Goal: Task Accomplishment & Management: Manage account settings

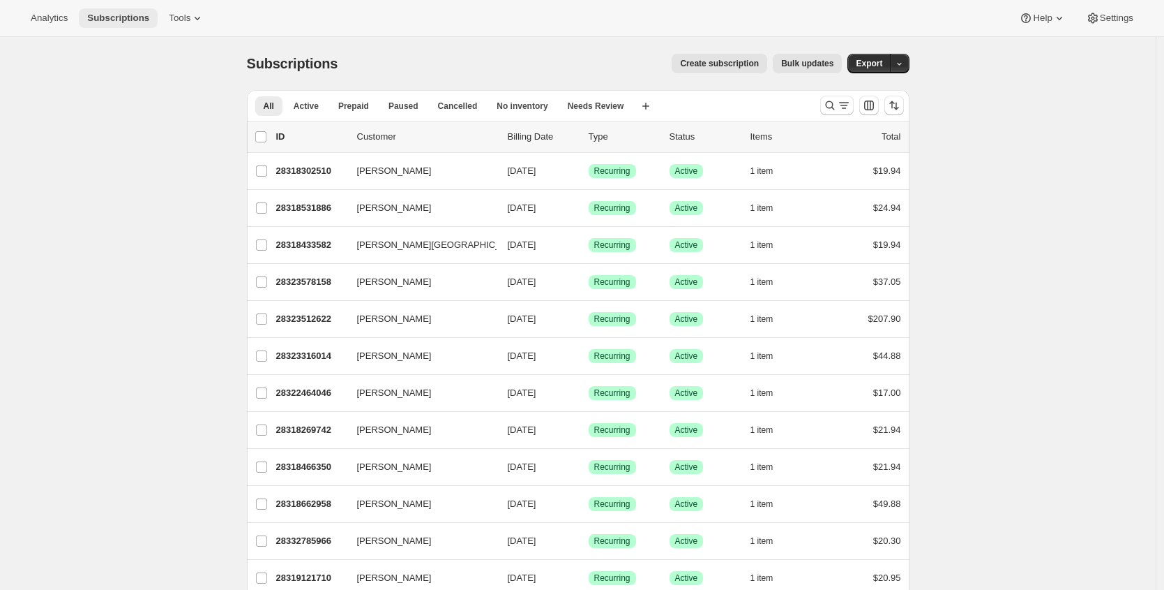
click at [117, 21] on span "Subscriptions" at bounding box center [118, 18] width 62 height 11
click at [1111, 17] on span "Settings" at bounding box center [1116, 18] width 33 height 11
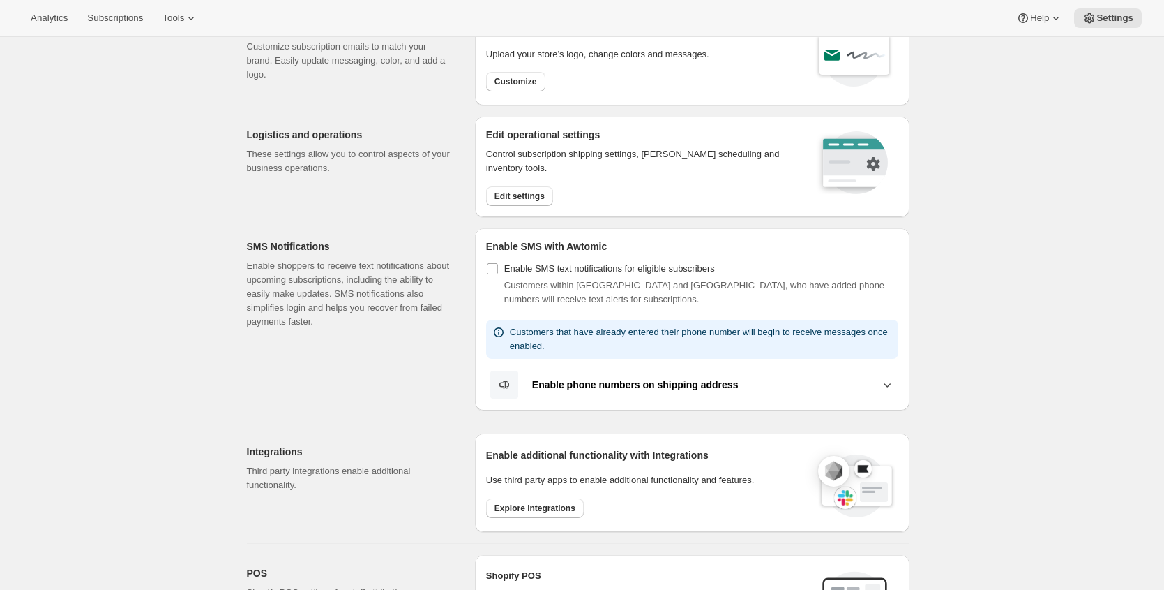
scroll to position [20, 0]
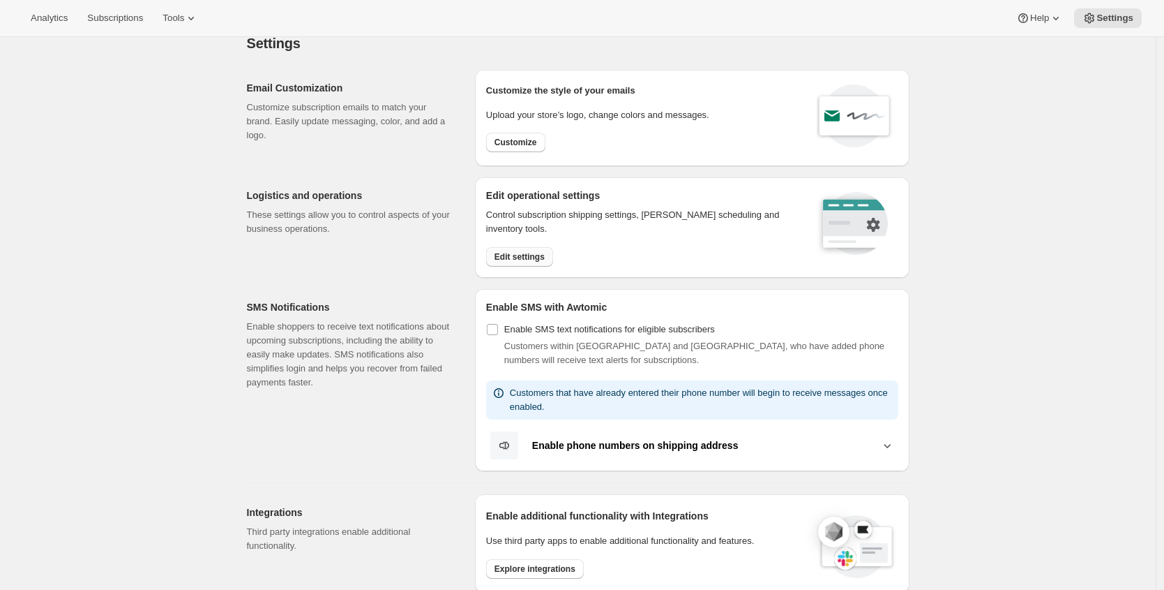
click at [520, 257] on span "Edit settings" at bounding box center [520, 256] width 50 height 11
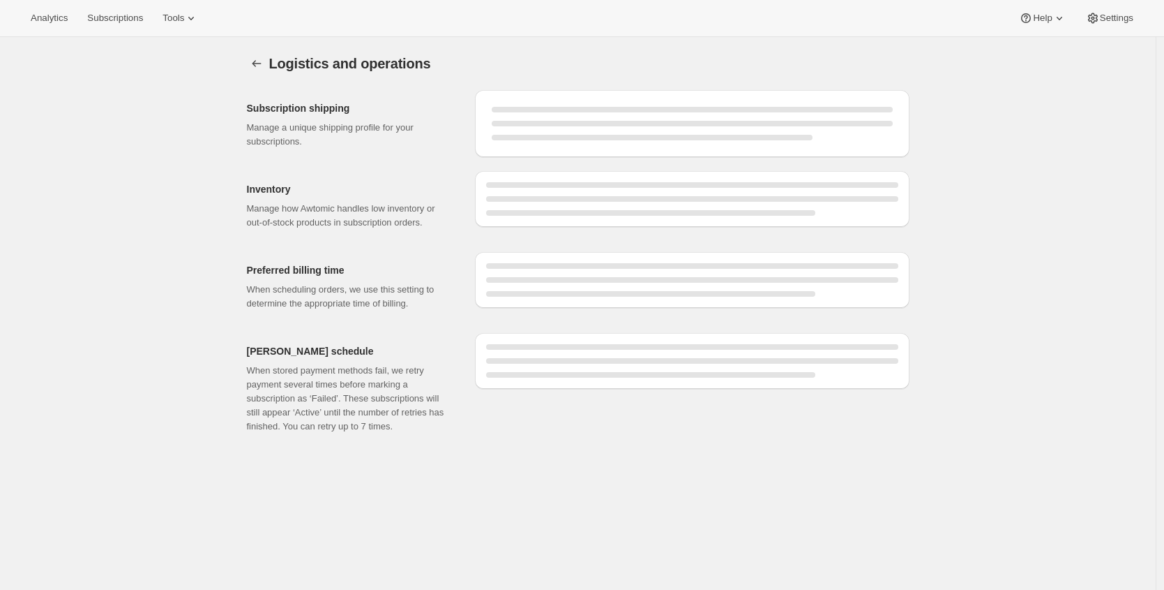
select select "DAY"
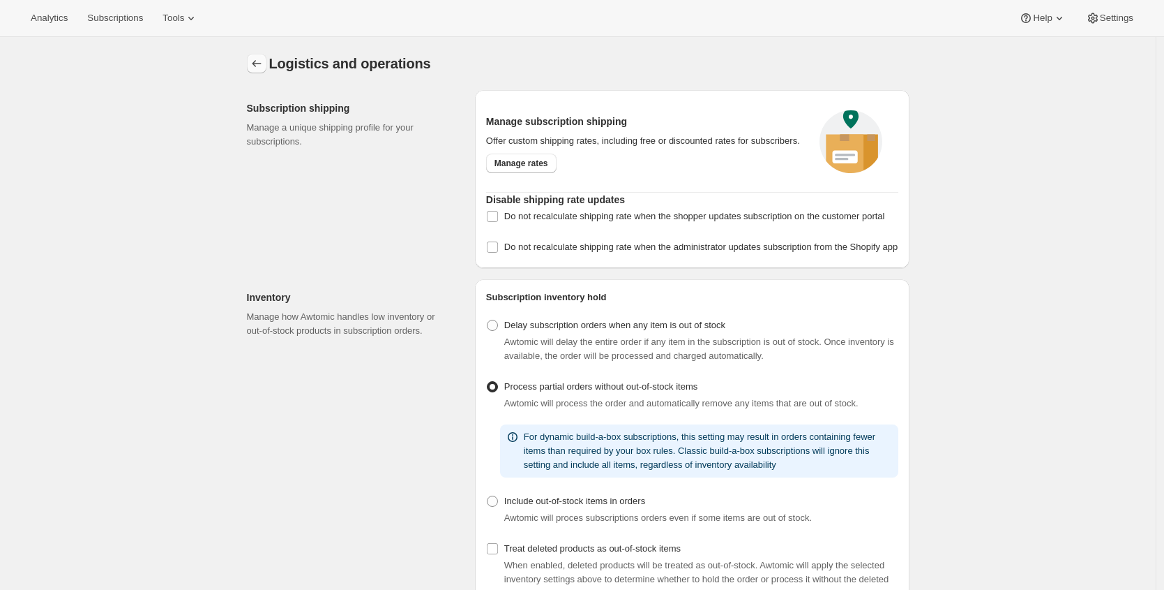
click at [262, 58] on icon "Settings" at bounding box center [257, 64] width 14 height 14
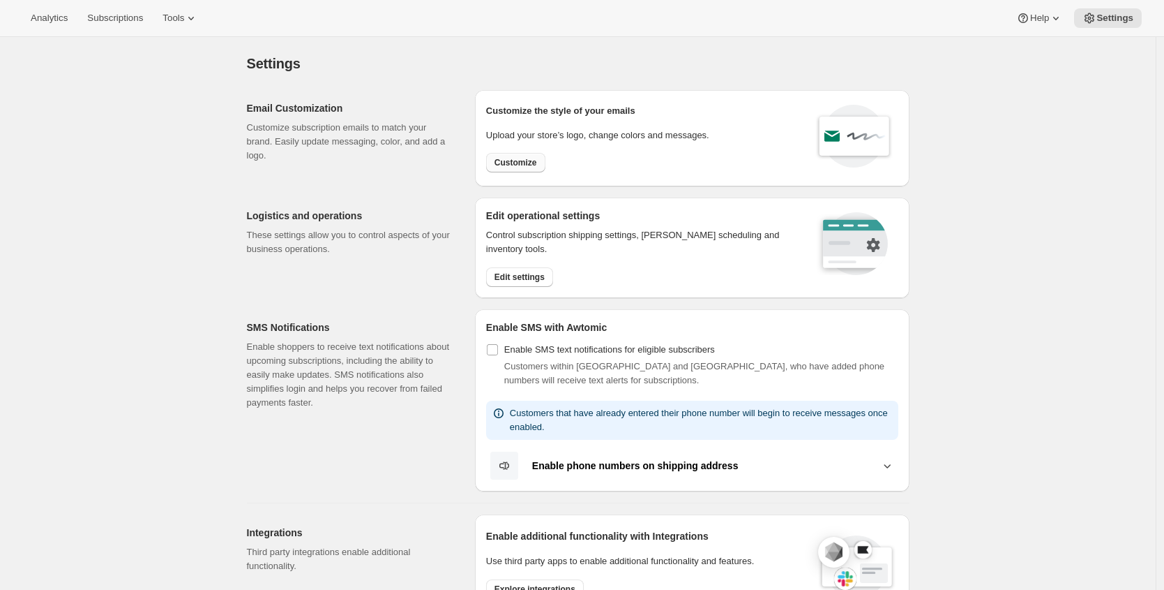
click at [516, 168] on button "Customize" at bounding box center [515, 163] width 59 height 20
select select "subscriptionMessage"
select select "5"
select select "15"
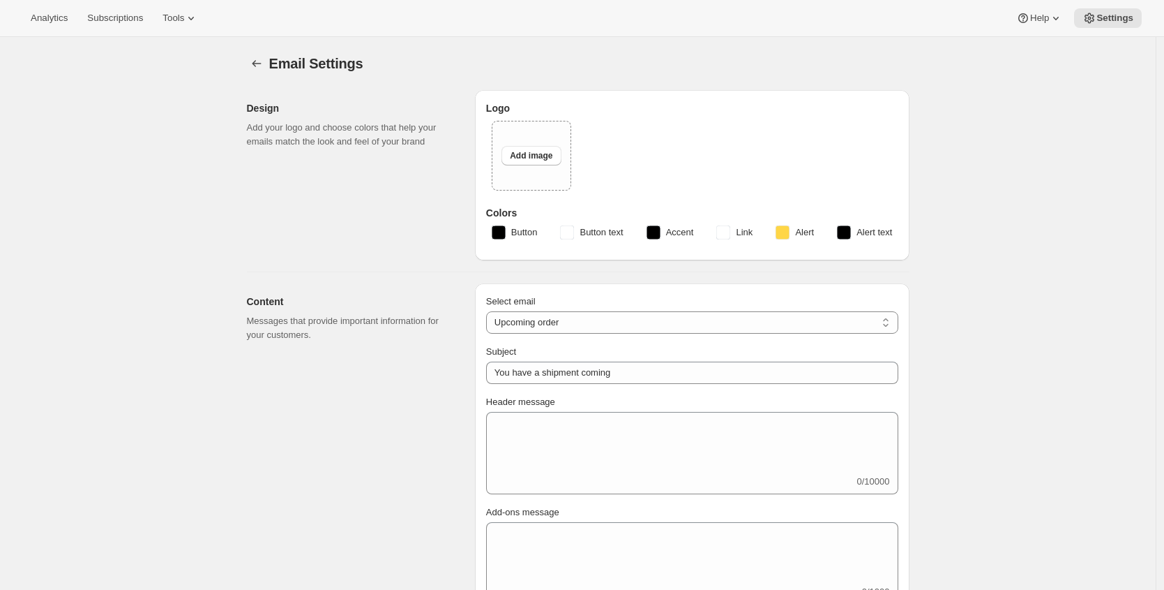
type input "GoCoffeeGo"
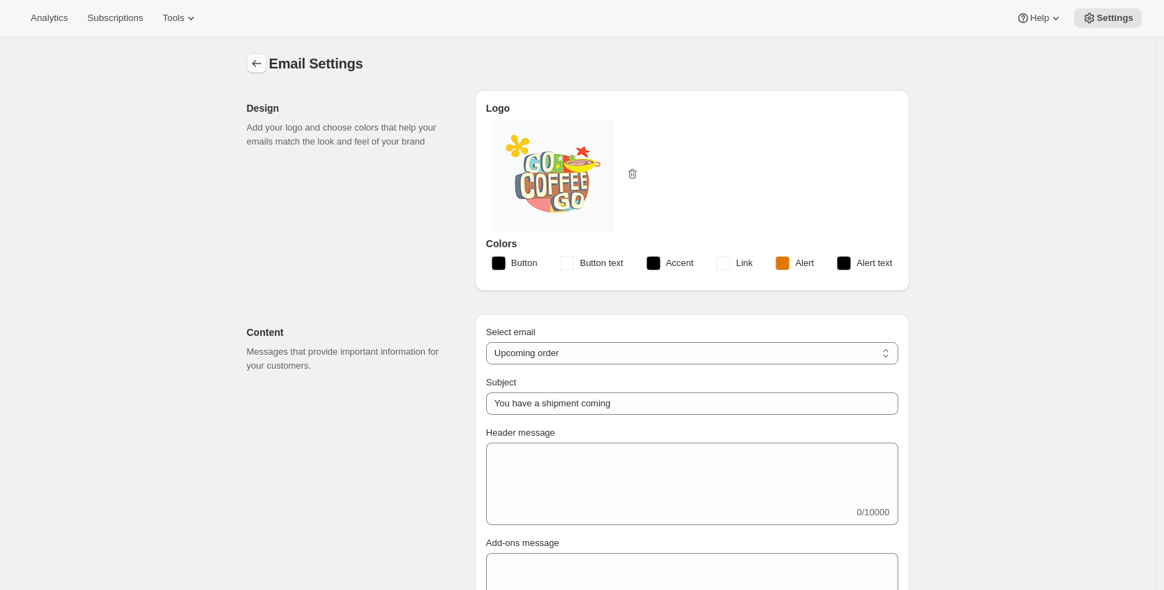
click at [261, 57] on icon "Settings" at bounding box center [257, 64] width 14 height 14
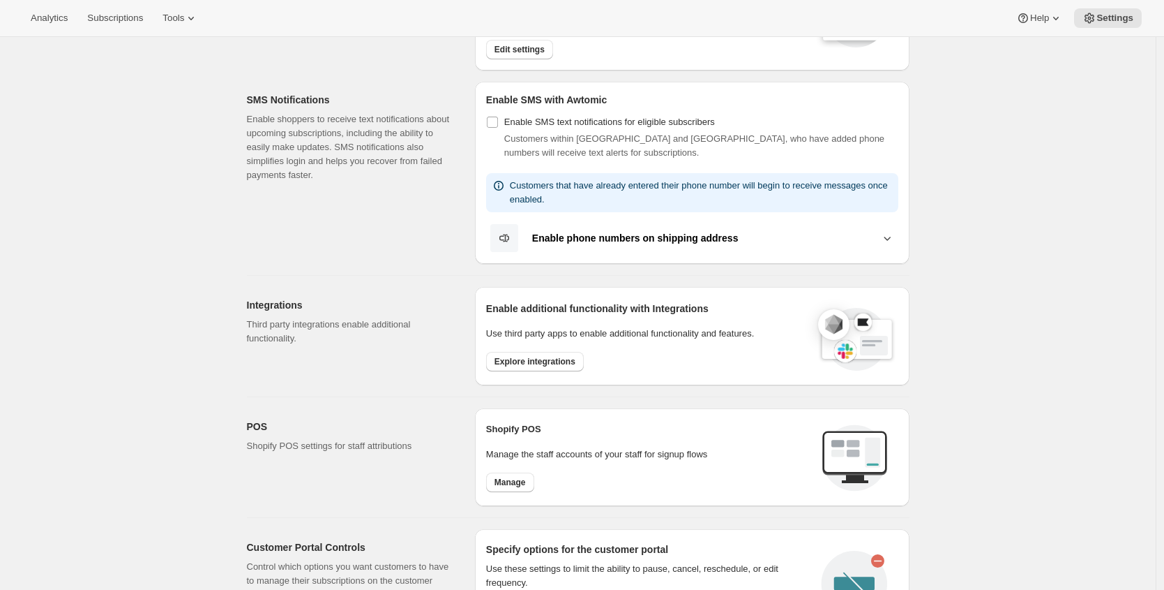
scroll to position [246, 0]
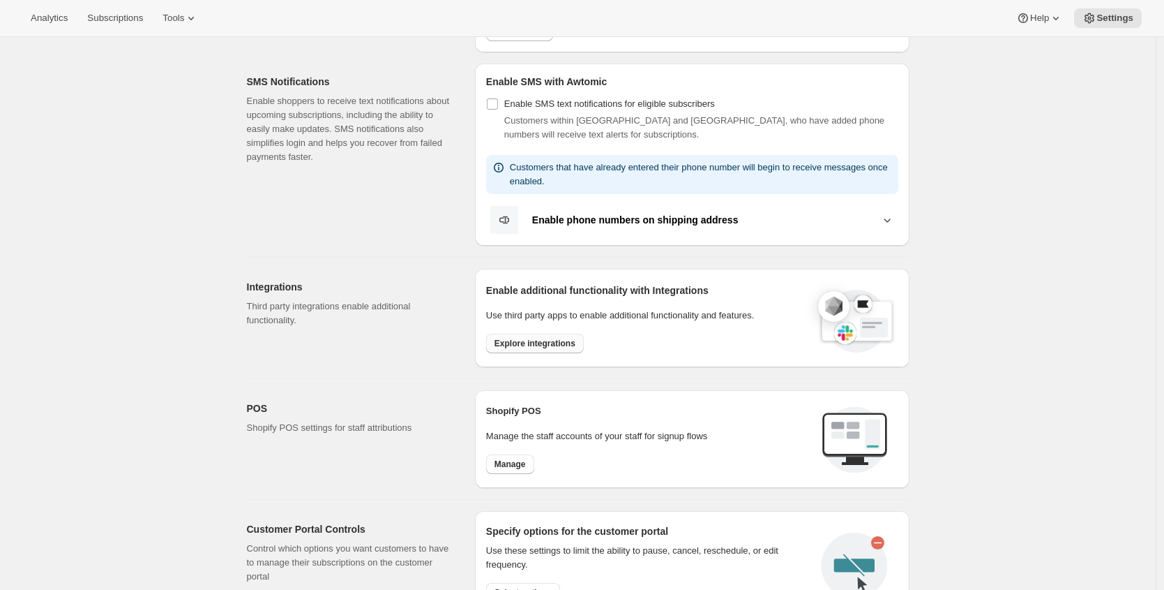
click at [546, 346] on span "Explore integrations" at bounding box center [535, 343] width 81 height 11
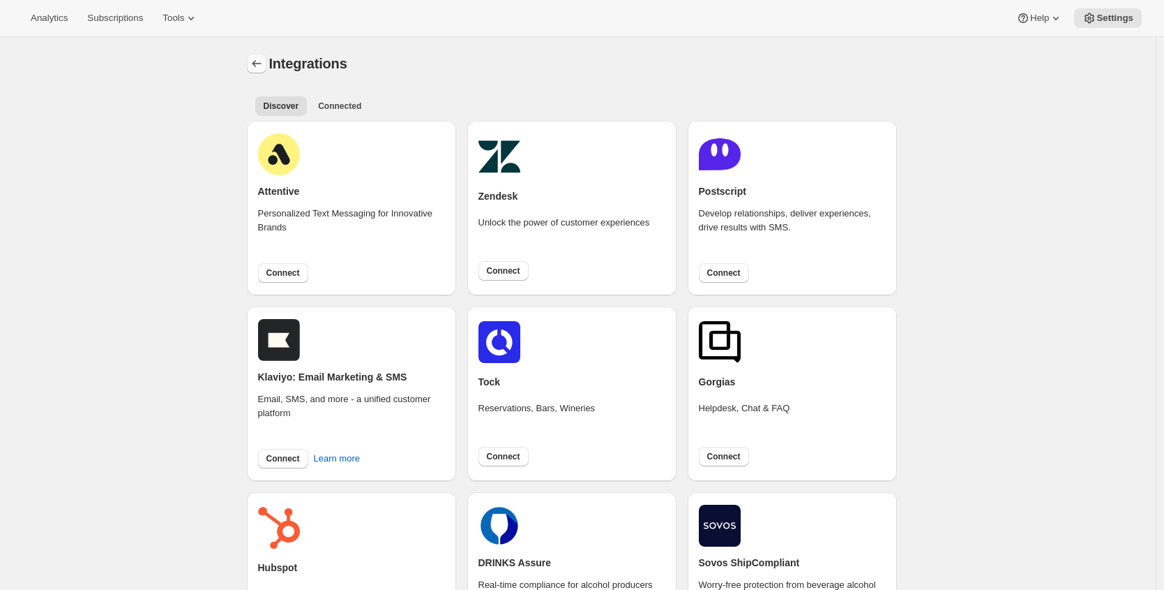
click at [260, 57] on icon "Settings" at bounding box center [257, 64] width 14 height 14
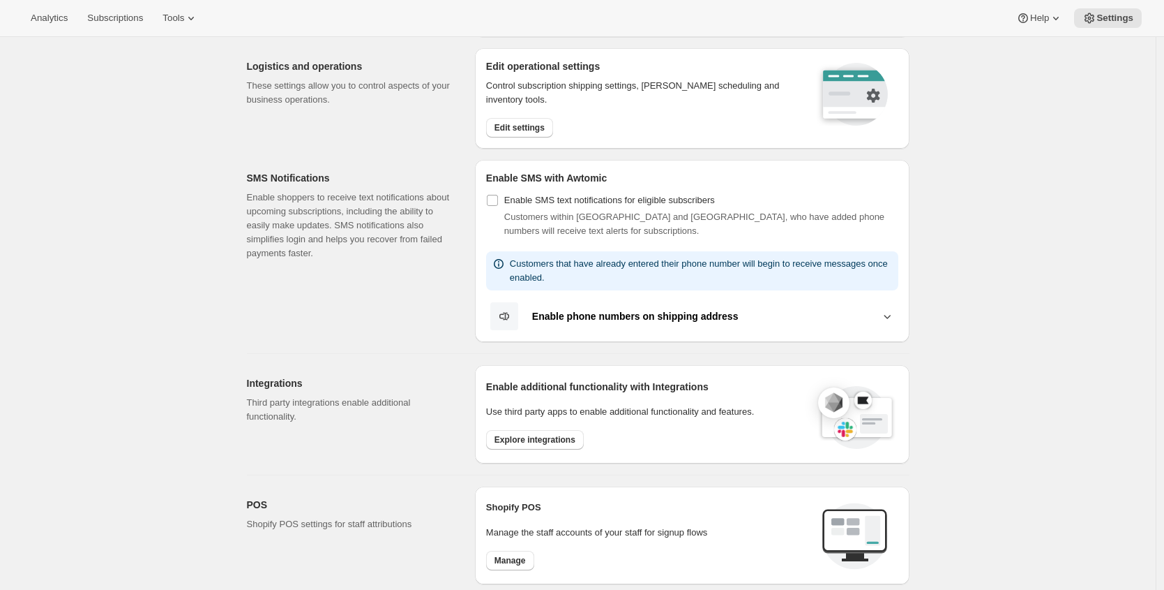
scroll to position [260, 0]
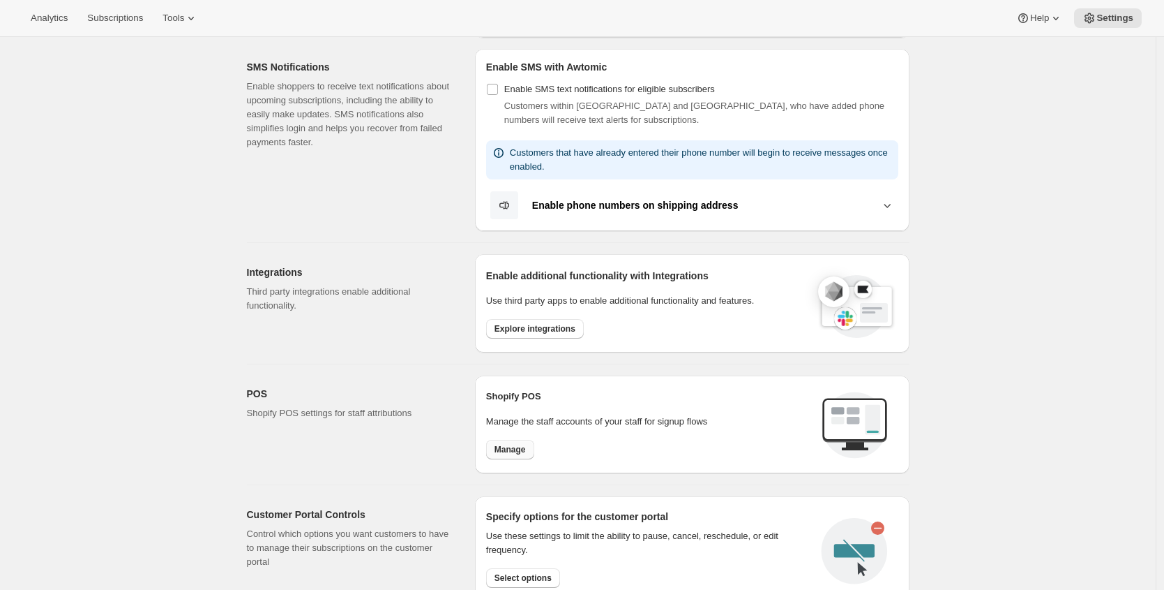
click at [516, 445] on span "Manage" at bounding box center [510, 449] width 31 height 11
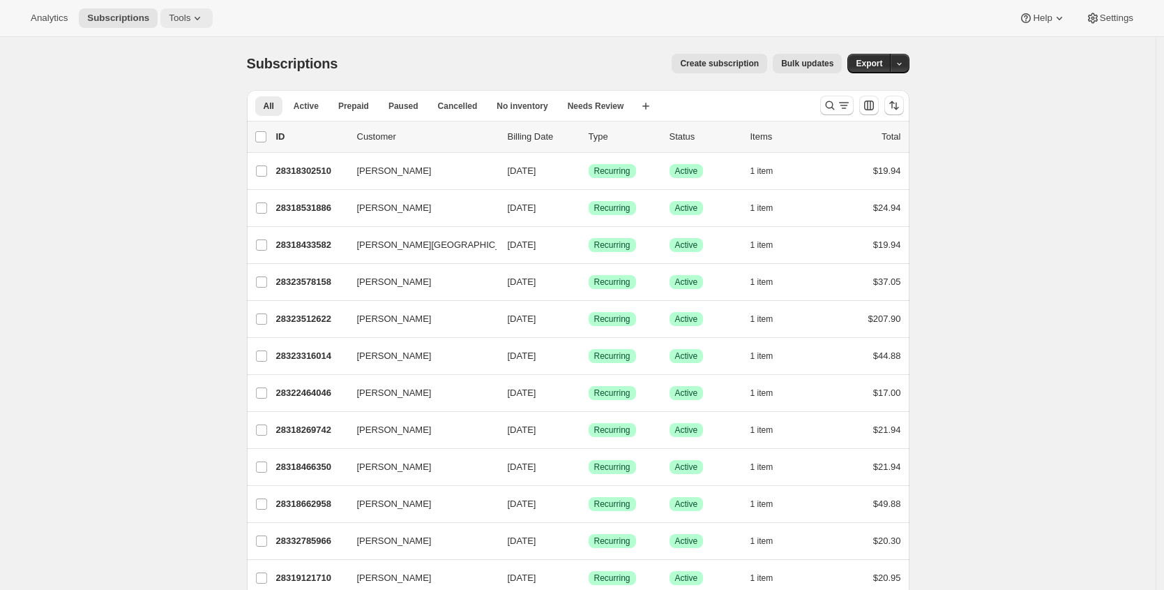
click at [186, 19] on span "Tools" at bounding box center [180, 18] width 22 height 11
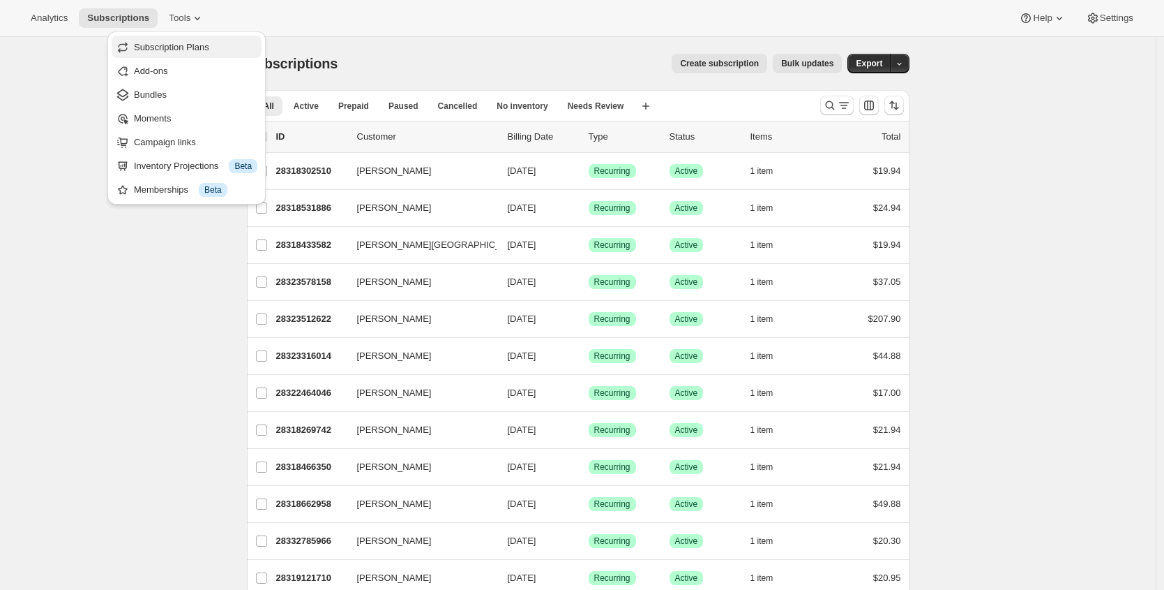
click at [184, 44] on span "Subscription Plans" at bounding box center [171, 47] width 75 height 10
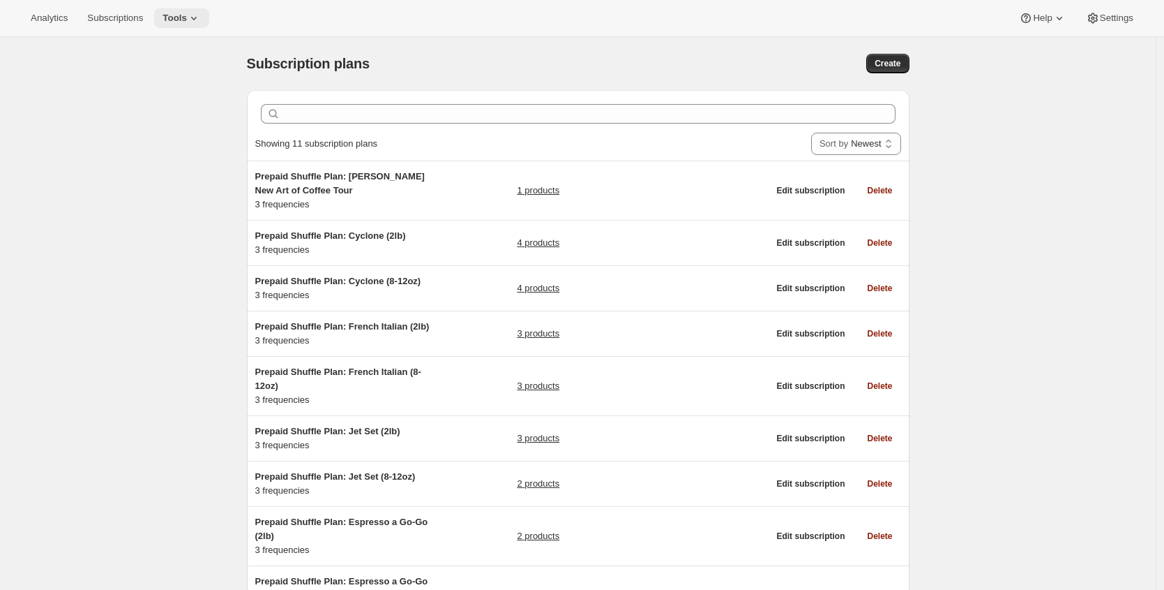
click at [180, 19] on span "Tools" at bounding box center [175, 18] width 24 height 11
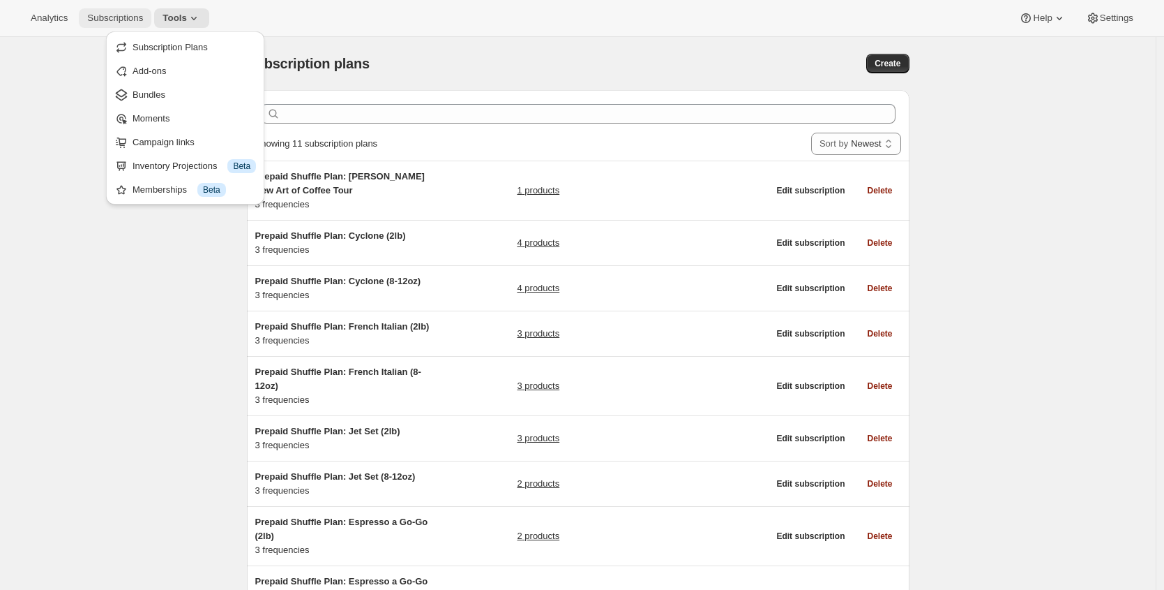
click at [106, 15] on span "Subscriptions" at bounding box center [115, 18] width 56 height 11
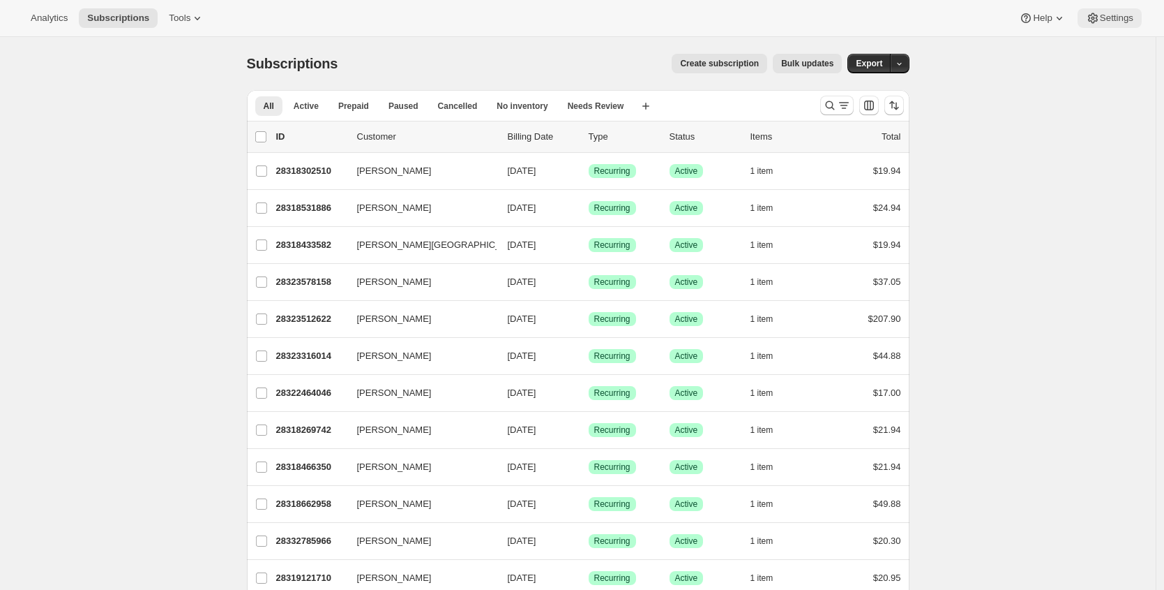
click at [1115, 22] on span "Settings" at bounding box center [1116, 18] width 33 height 11
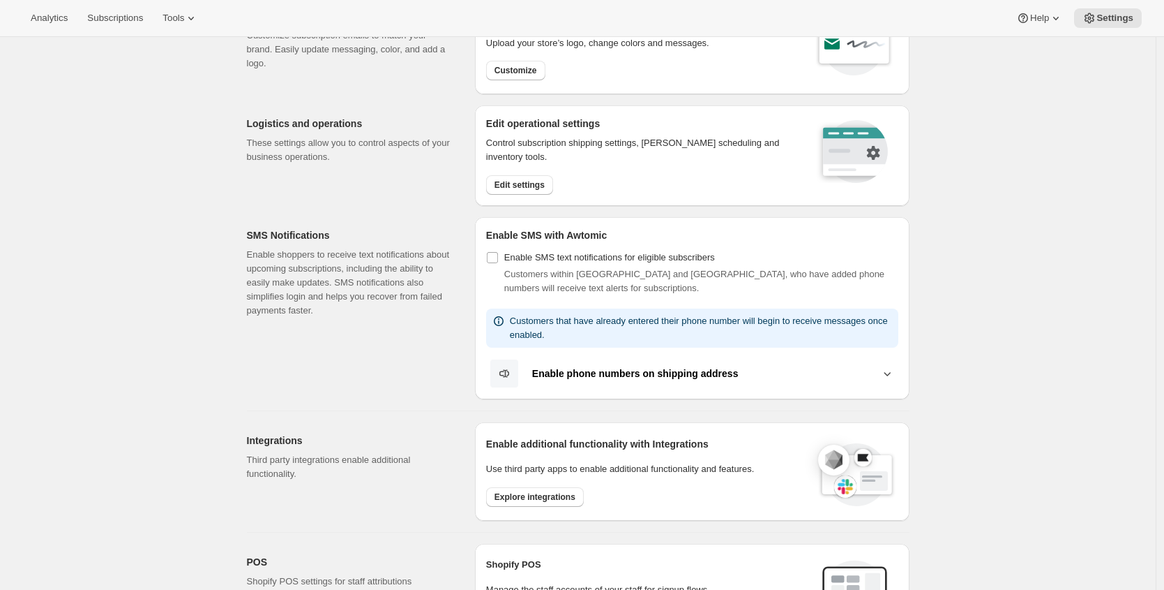
scroll to position [91, 0]
click at [517, 188] on span "Edit settings" at bounding box center [520, 185] width 50 height 11
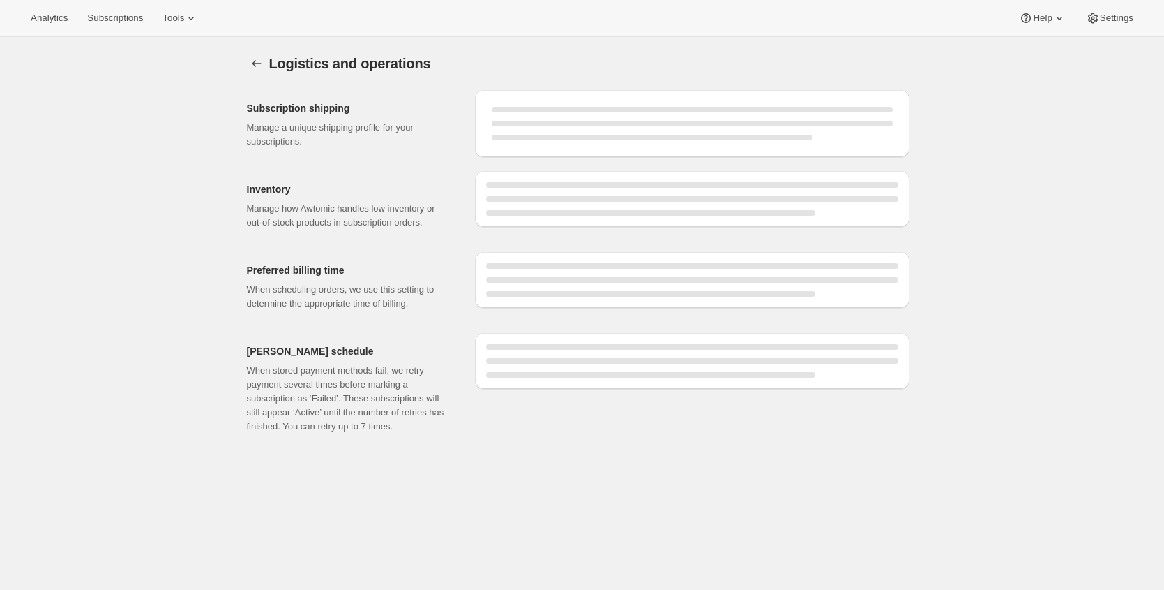
select select "DAY"
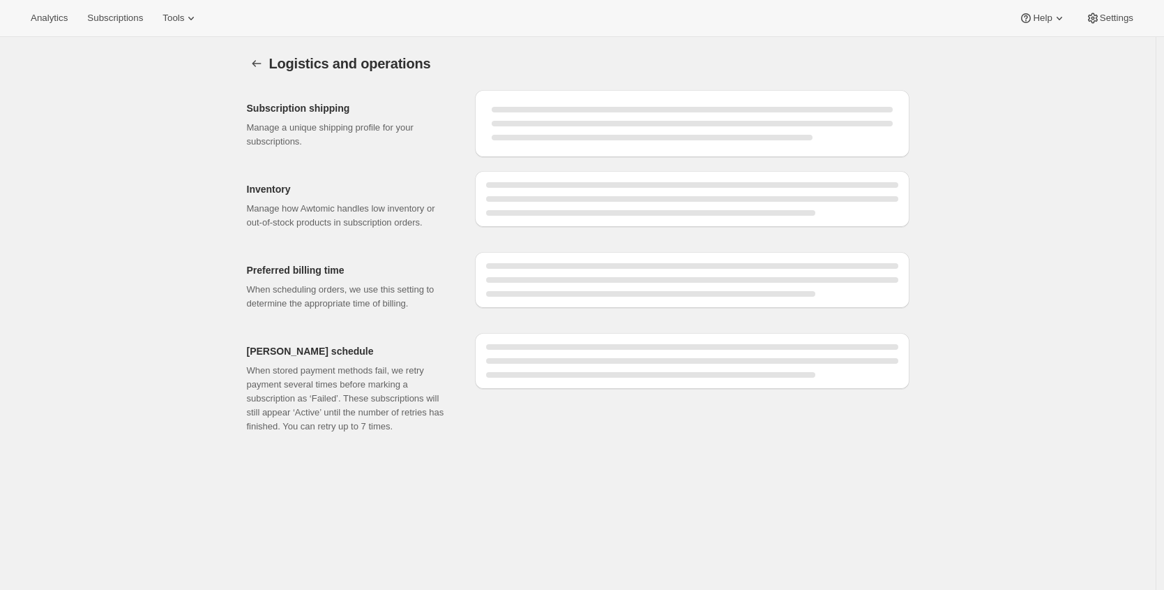
select select "DAY"
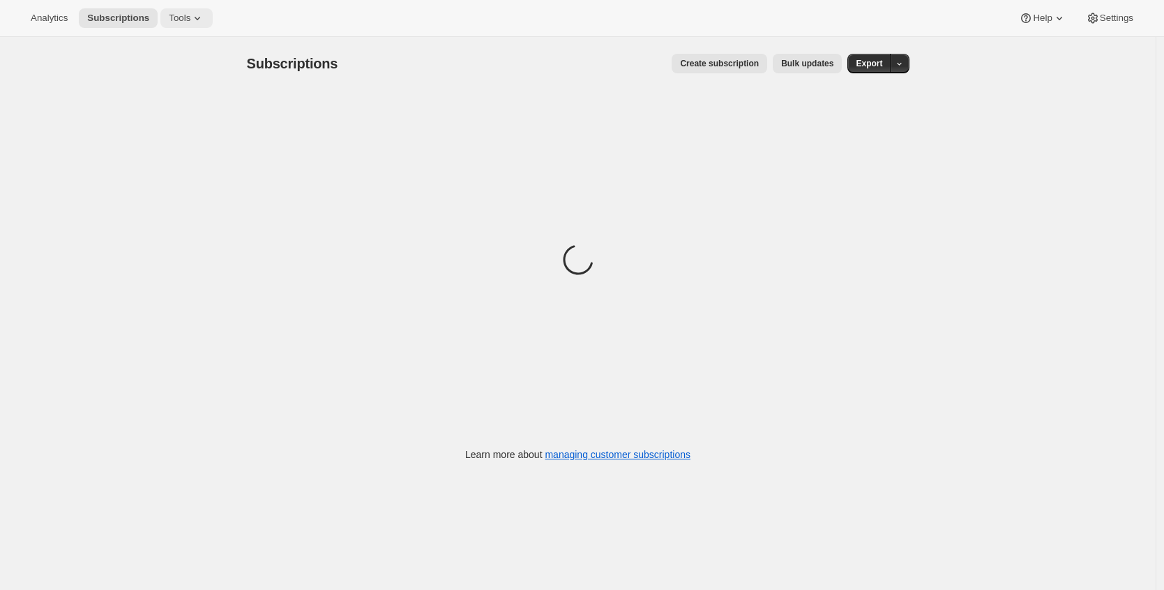
click at [181, 17] on span "Tools" at bounding box center [180, 18] width 22 height 11
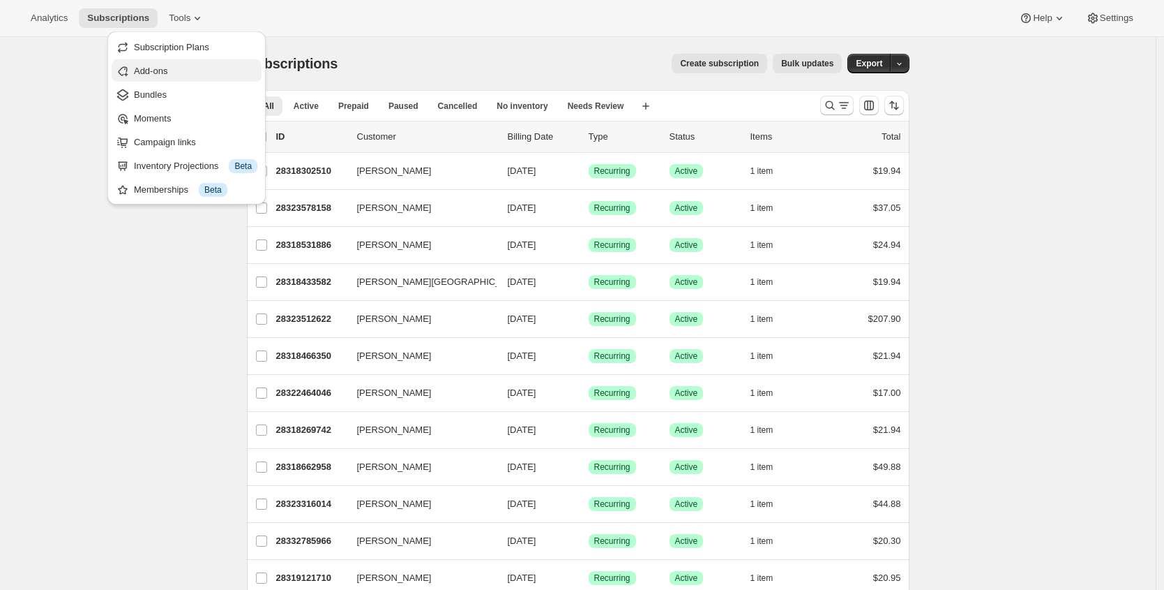
click at [157, 77] on span "Add-ons" at bounding box center [195, 71] width 123 height 14
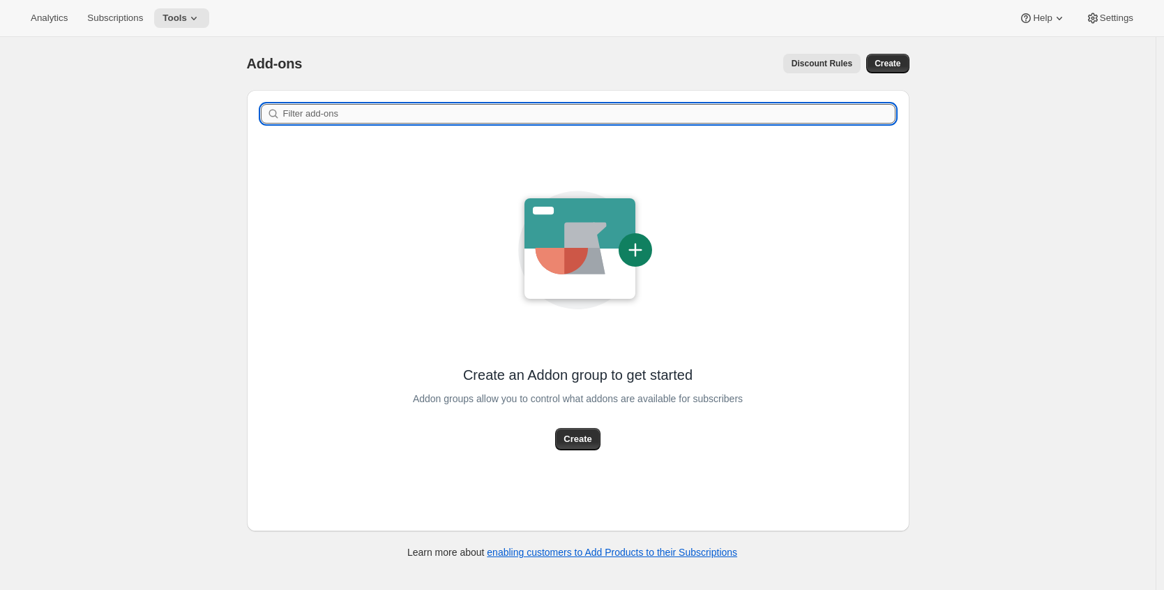
click at [336, 117] on input "Filter add-ons" at bounding box center [589, 114] width 613 height 20
click at [128, 131] on div "Add-ons. This page is ready Add-ons Discount Rules More actions Discount Rules …" at bounding box center [578, 332] width 1156 height 590
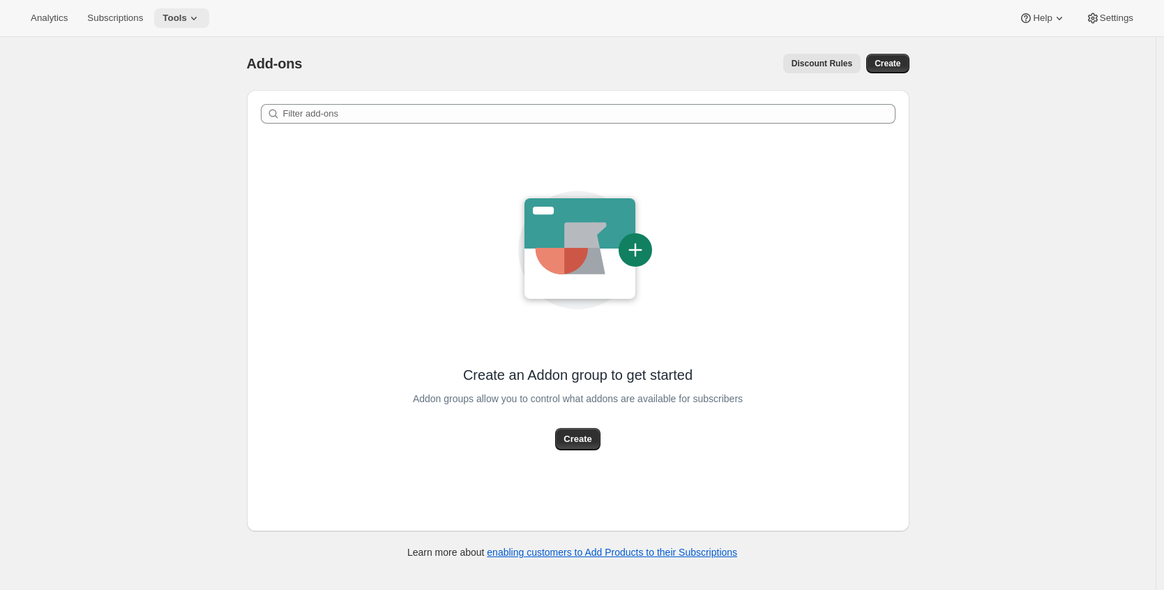
click at [184, 26] on button "Tools" at bounding box center [181, 18] width 55 height 20
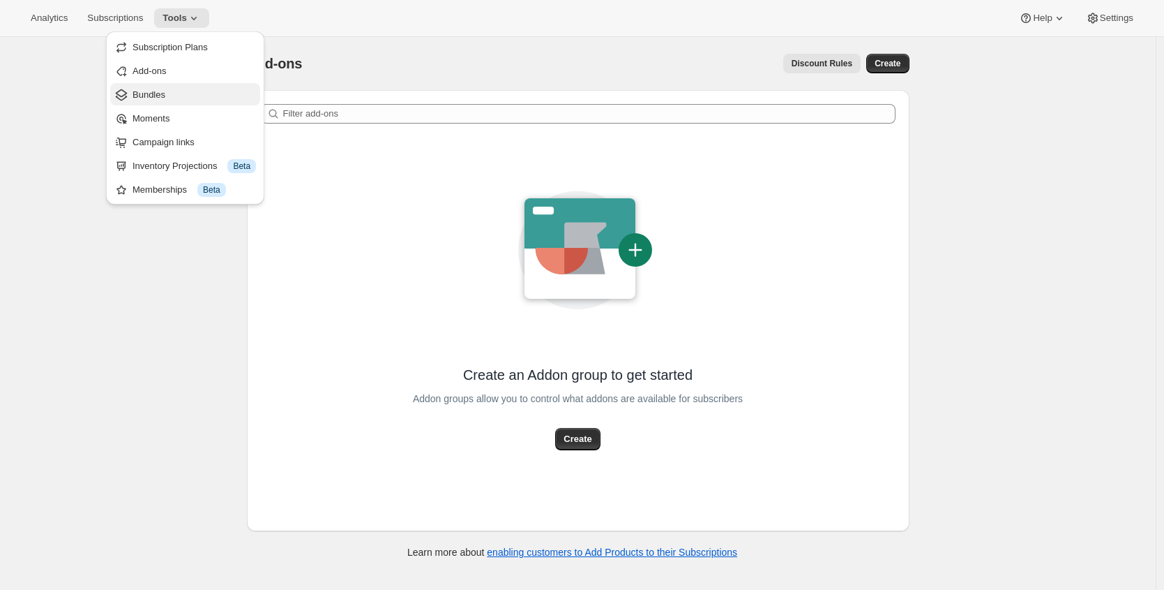
click at [164, 88] on span "Bundles" at bounding box center [194, 95] width 123 height 14
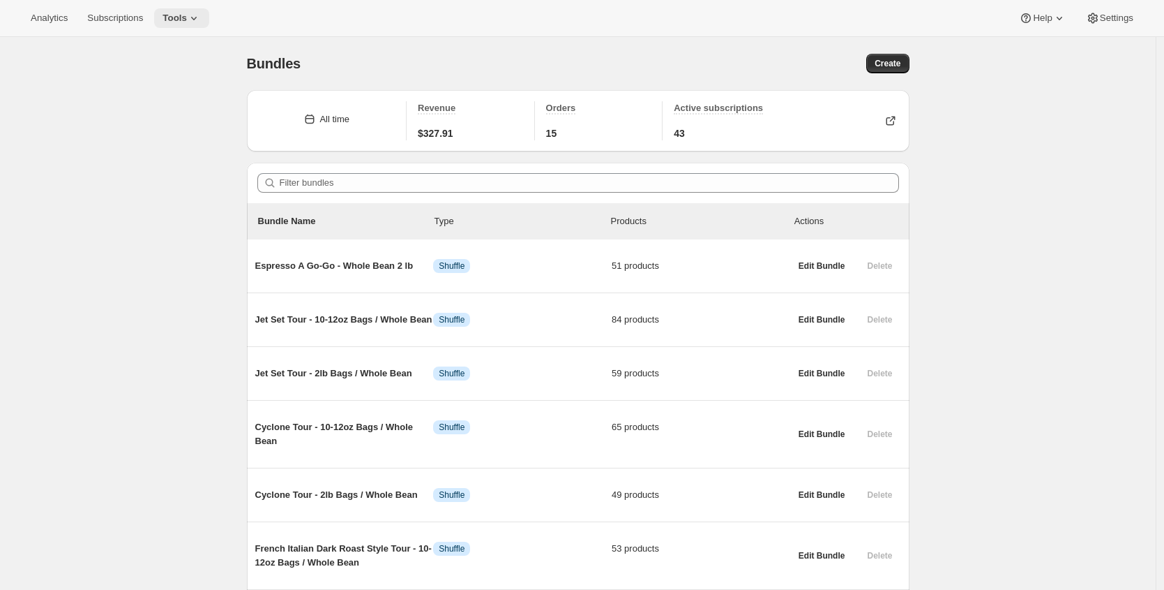
click at [199, 22] on icon at bounding box center [194, 18] width 14 height 14
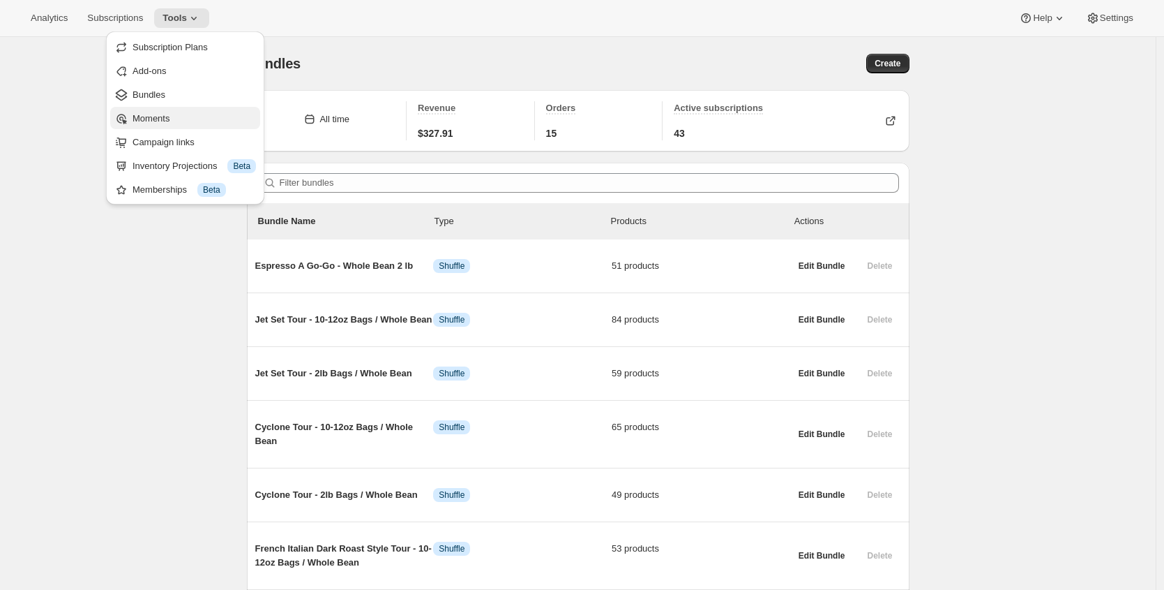
click at [171, 128] on button "Moments" at bounding box center [185, 118] width 150 height 22
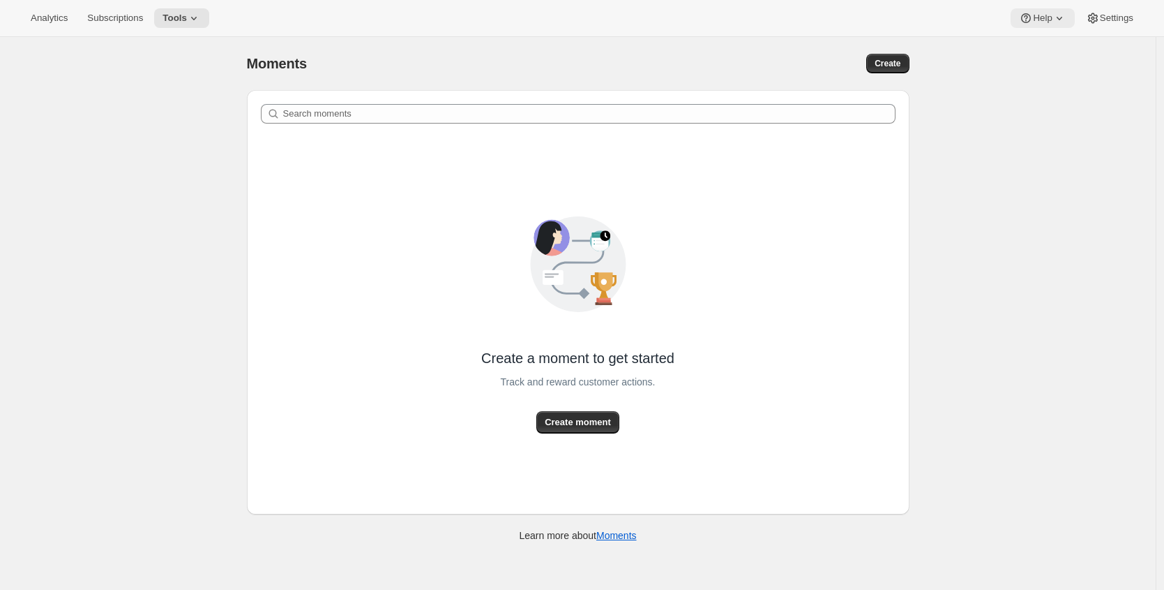
click at [1040, 24] on button "Help" at bounding box center [1042, 18] width 63 height 20
click at [1037, 45] on span "Setup guide" at bounding box center [1038, 47] width 48 height 10
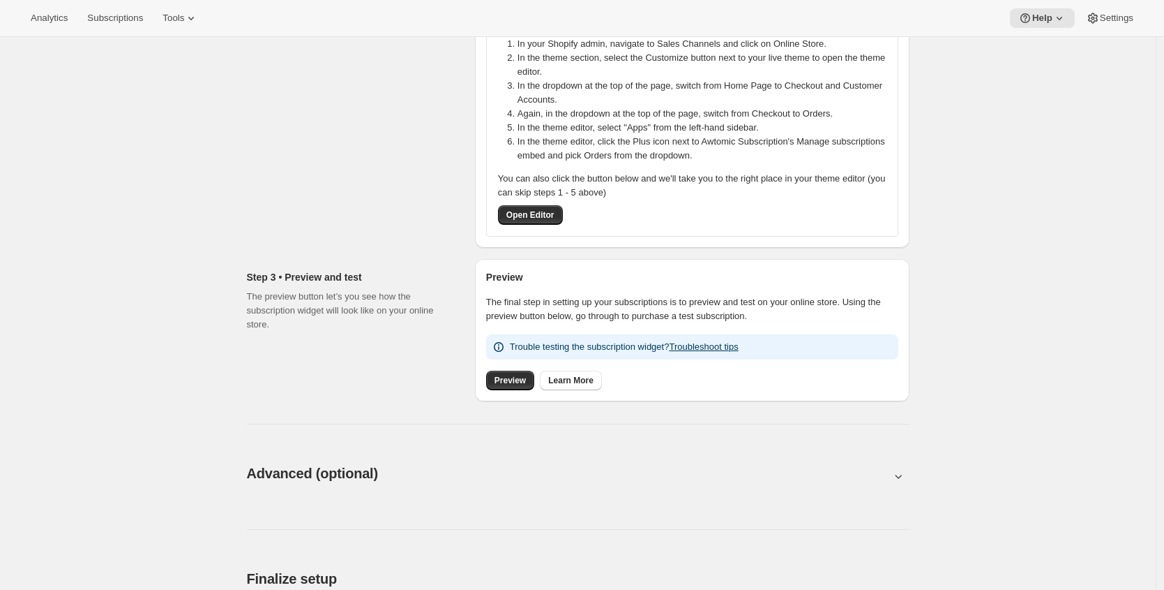
scroll to position [461, 0]
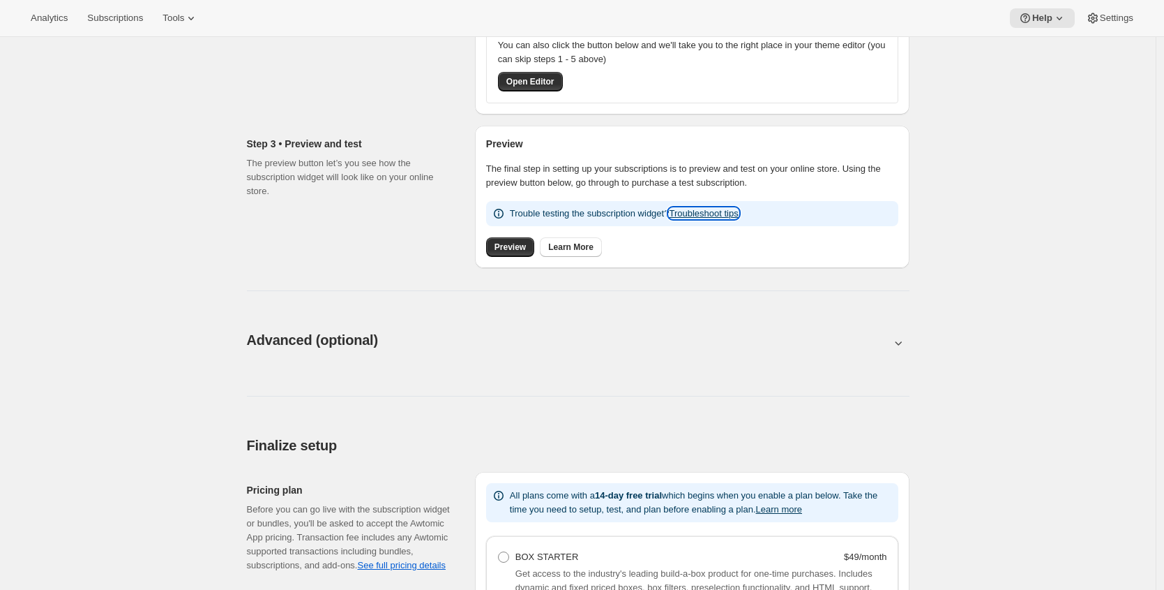
click at [706, 212] on link "Troubleshoot tips" at bounding box center [703, 213] width 69 height 10
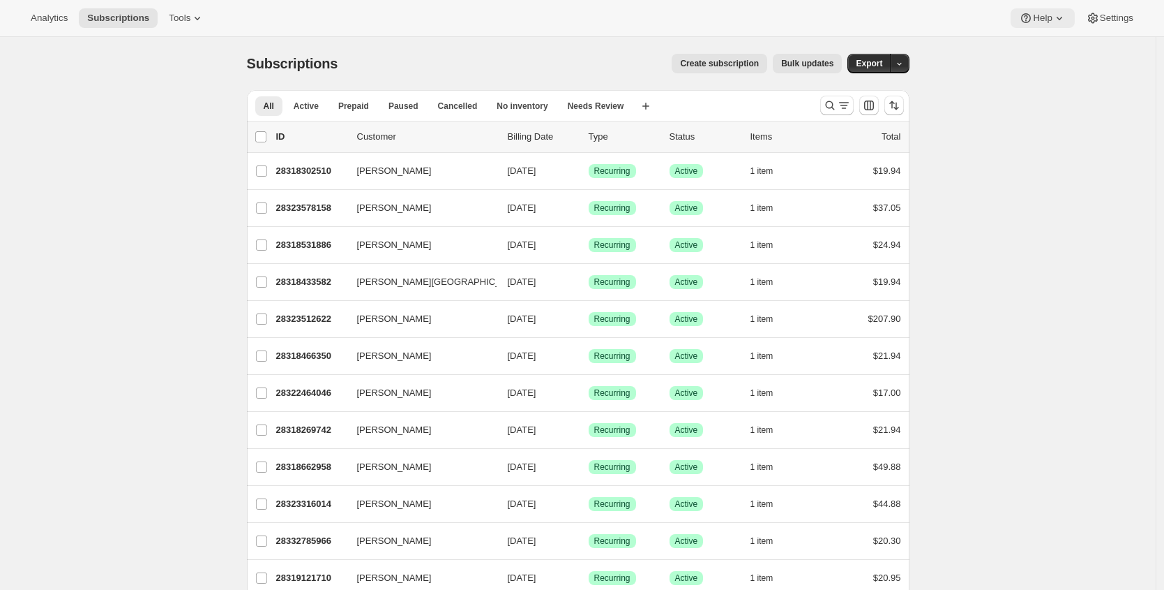
click at [1038, 22] on span "Help" at bounding box center [1042, 18] width 19 height 11
click at [1037, 43] on span "Setup guide" at bounding box center [1038, 47] width 48 height 10
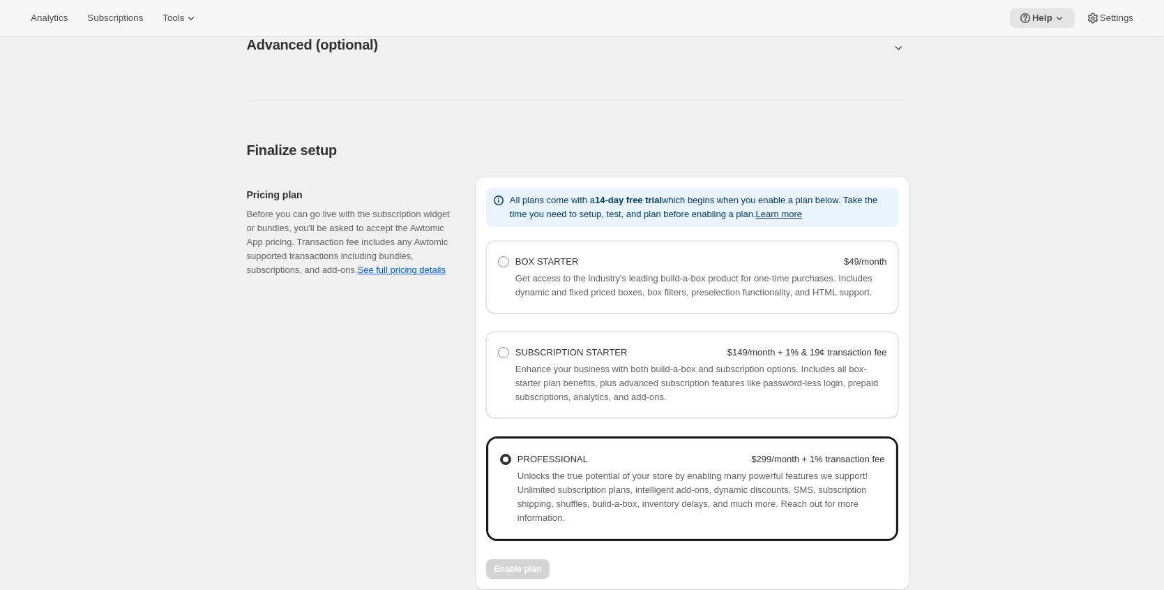
scroll to position [955, 0]
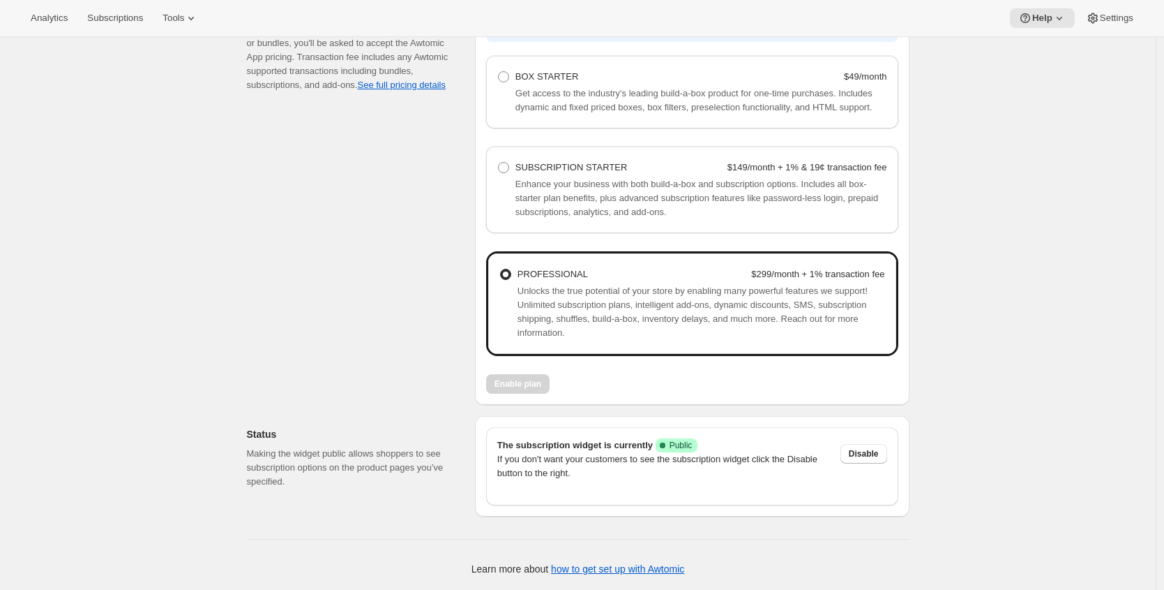
click at [517, 465] on p "If you don't want your customers to see the subscription widget click the Disab…" at bounding box center [663, 466] width 332 height 28
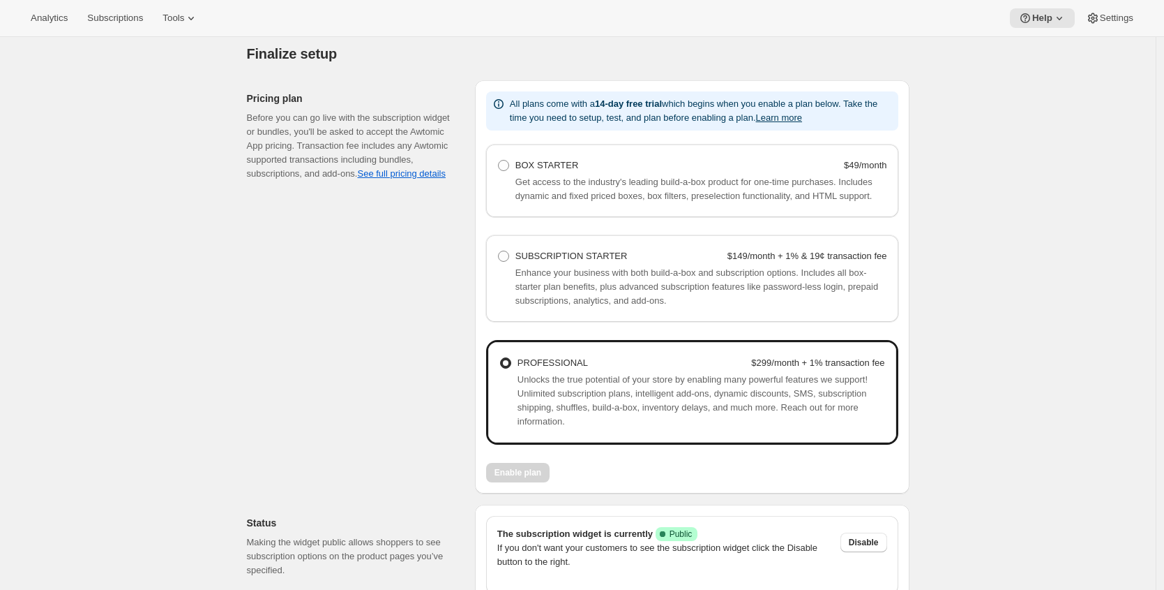
scroll to position [405, 0]
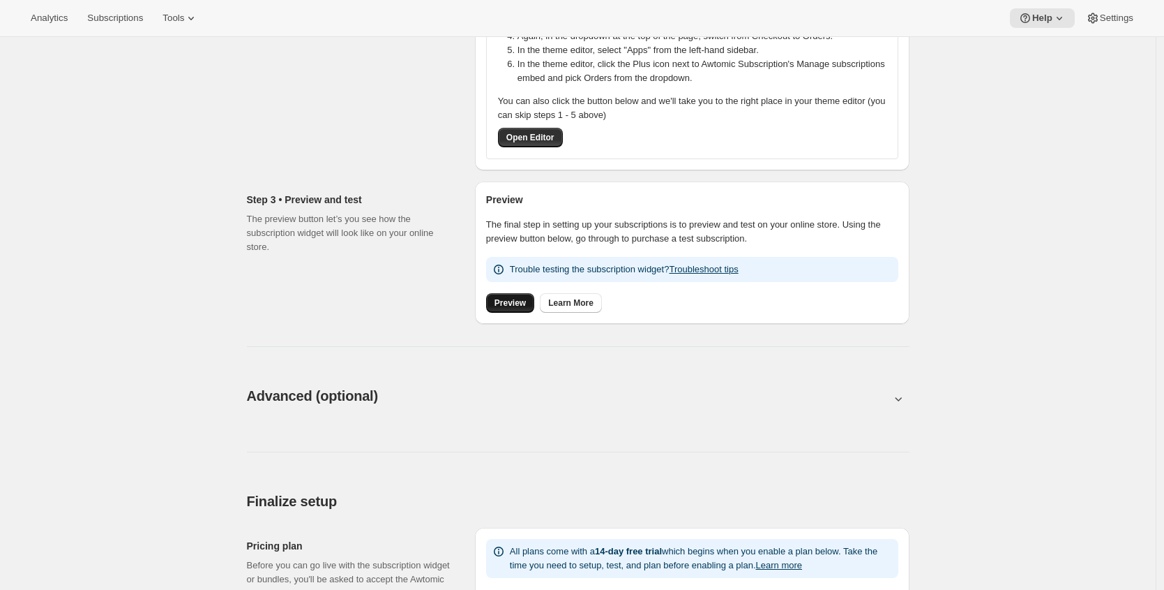
click at [511, 302] on span "Preview" at bounding box center [510, 302] width 31 height 11
click at [583, 308] on link "Learn More" at bounding box center [571, 303] width 62 height 20
click at [90, 308] on div "Basic setup. This page is ready Basic setup Step 1 • Create subscription plan S…" at bounding box center [578, 379] width 1156 height 1494
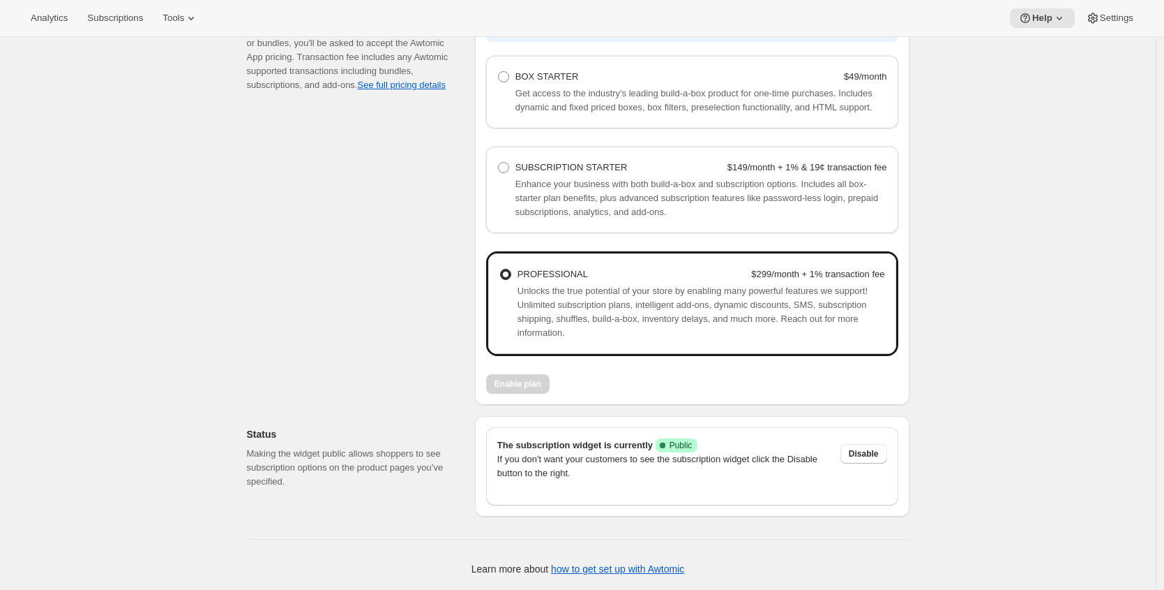
scroll to position [250, 0]
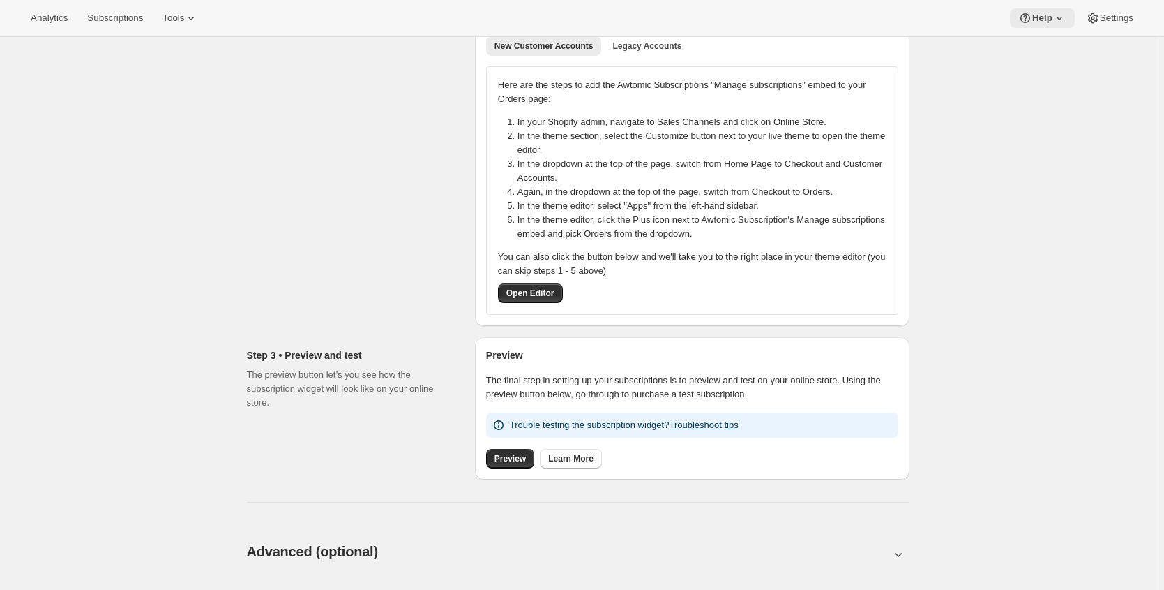
click at [1027, 20] on icon at bounding box center [1026, 18] width 14 height 14
click at [1028, 91] on span "Contact us" at bounding box center [1035, 94] width 43 height 10
click at [1037, 96] on span "Contact us" at bounding box center [1035, 94] width 43 height 10
click at [1044, 68] on span "Help Center" at bounding box center [1038, 71] width 48 height 10
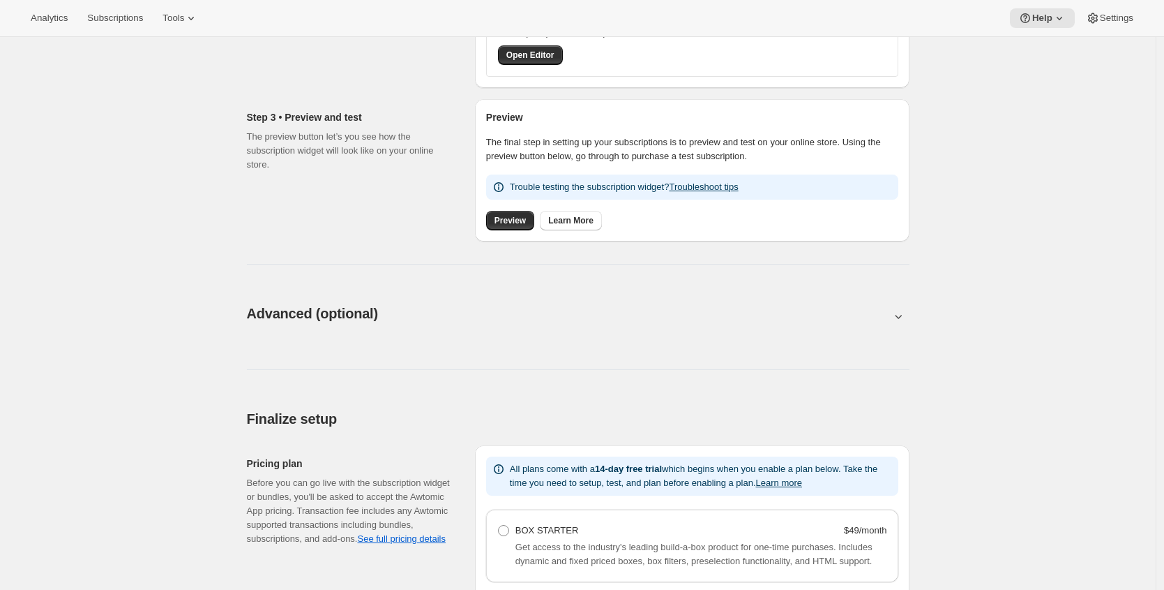
scroll to position [0, 0]
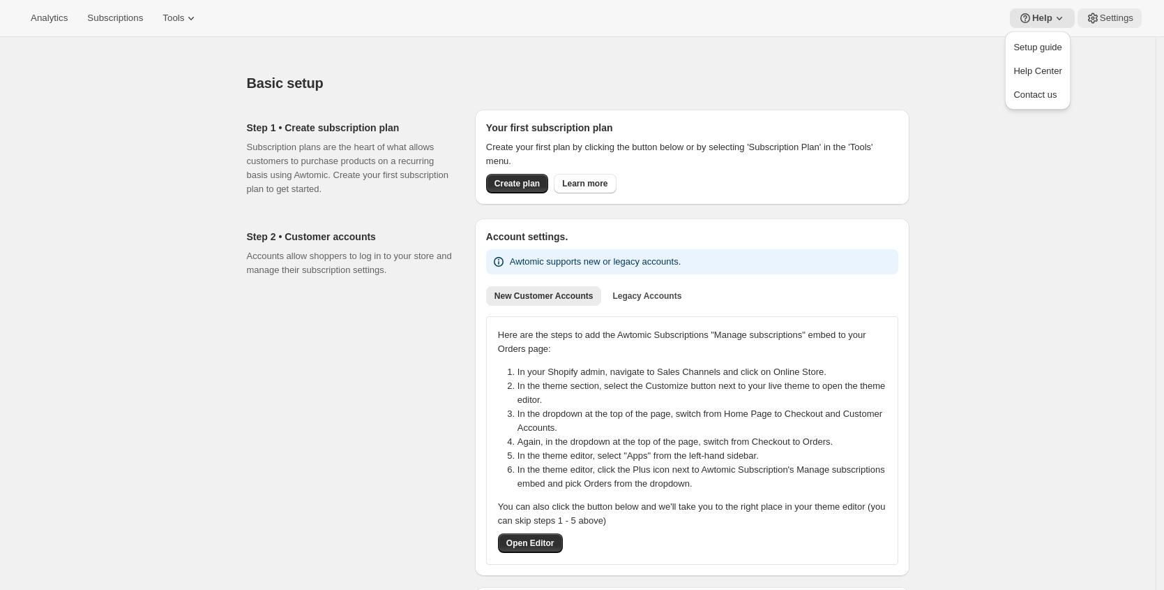
click at [1111, 17] on span "Settings" at bounding box center [1116, 18] width 33 height 11
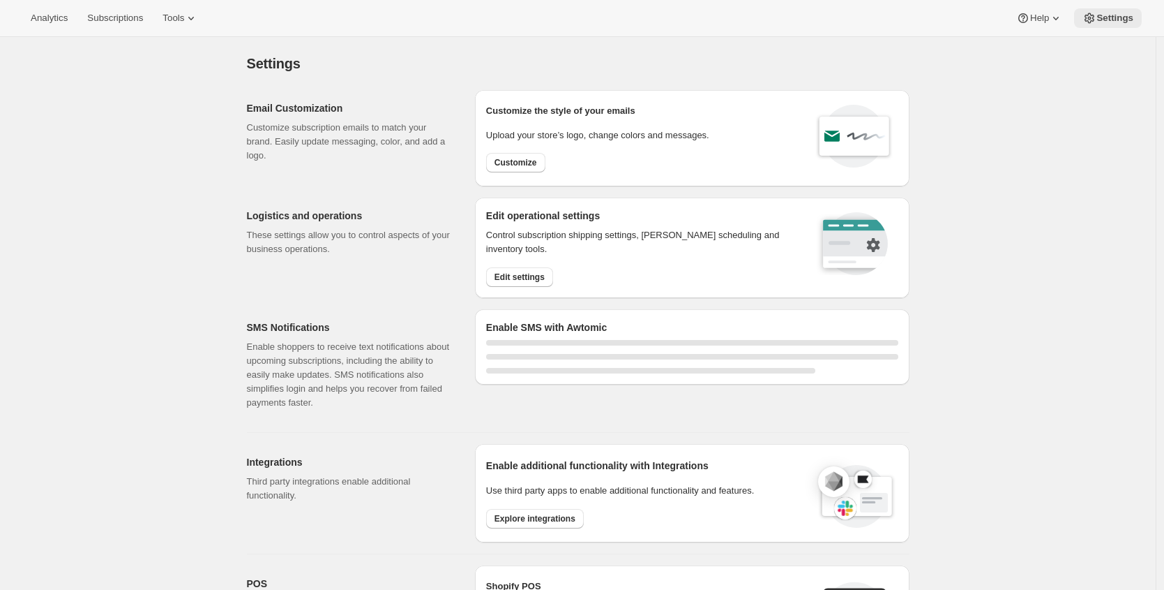
click at [1111, 17] on span "Settings" at bounding box center [1115, 18] width 37 height 11
